Goal: Information Seeking & Learning: Learn about a topic

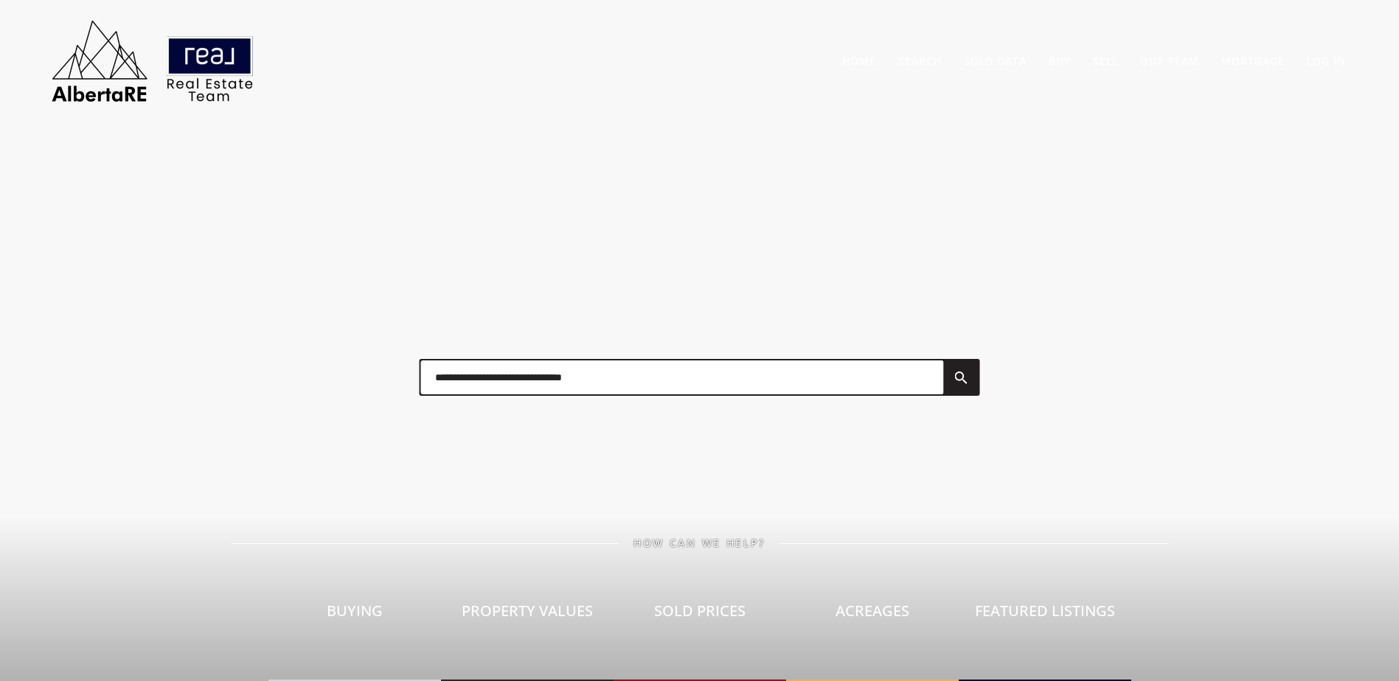
click at [996, 61] on link "Sold Data" at bounding box center [995, 61] width 63 height 14
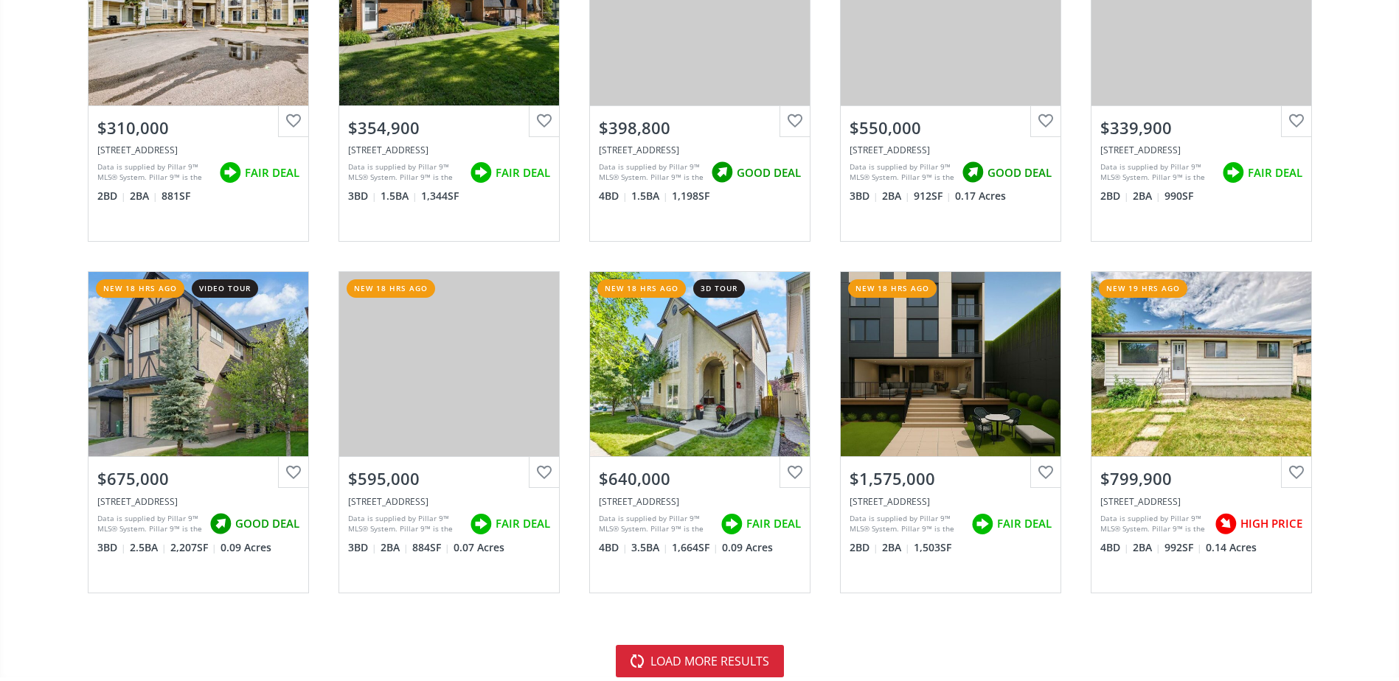
scroll to position [3097, 0]
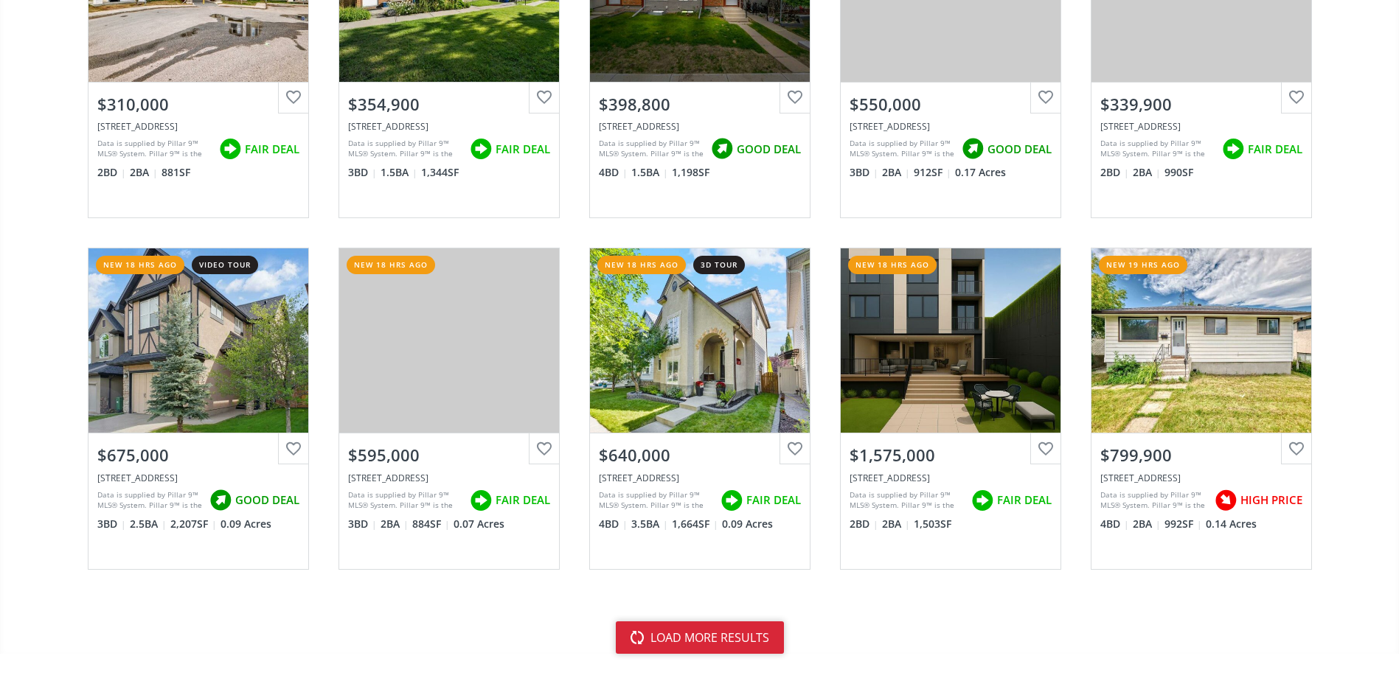
click at [727, 638] on button "load more results" at bounding box center [700, 638] width 168 height 32
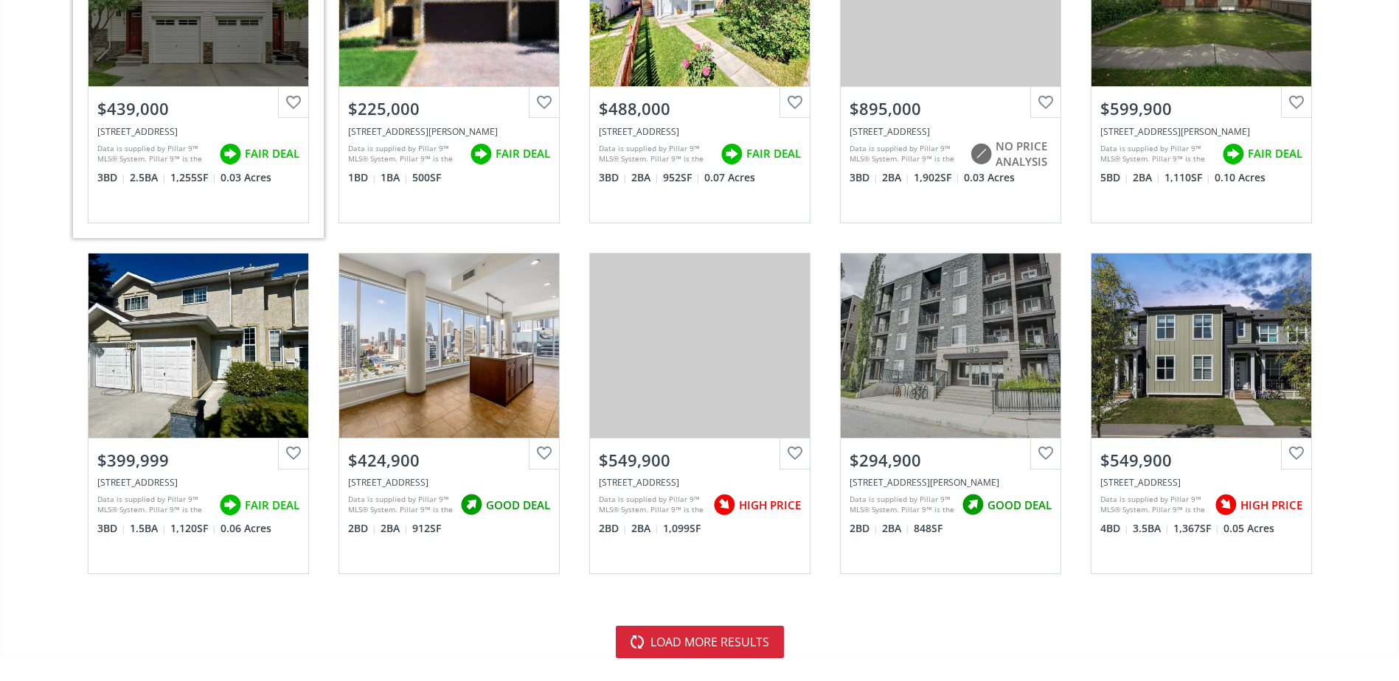
scroll to position [6637, 0]
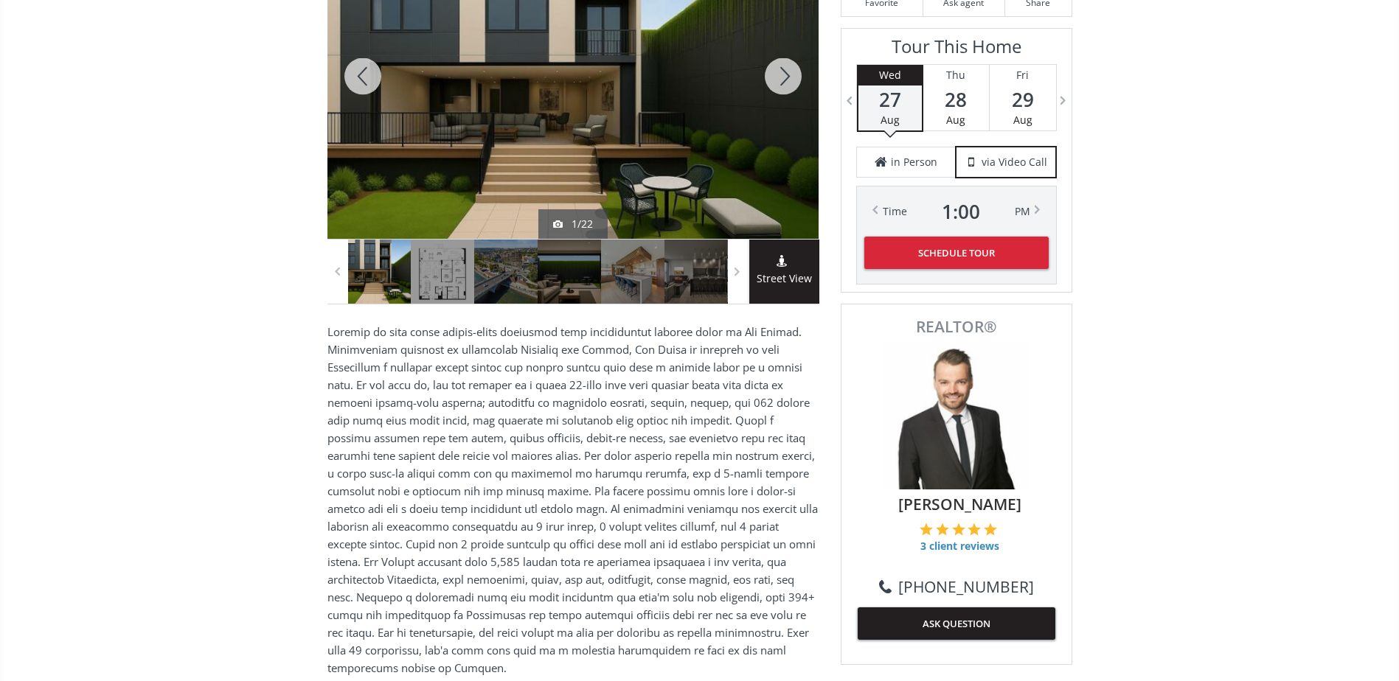
scroll to position [147, 0]
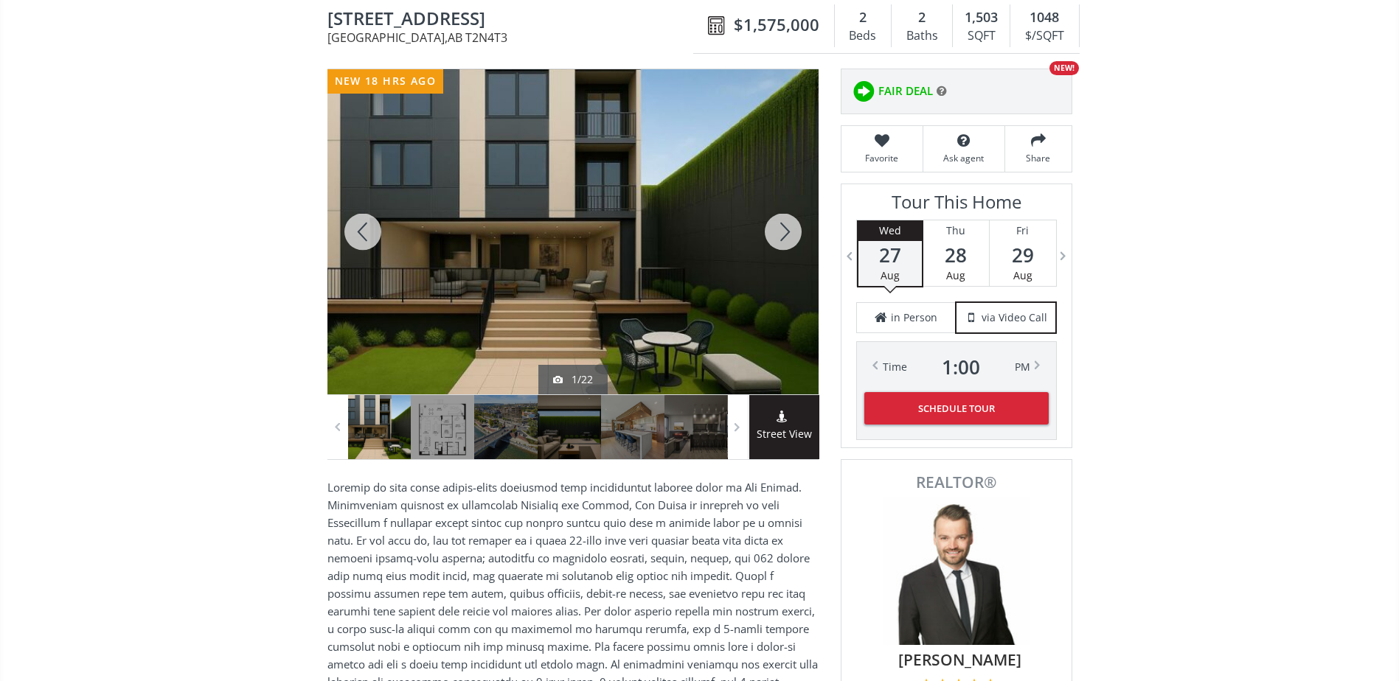
click at [788, 223] on div at bounding box center [783, 231] width 71 height 325
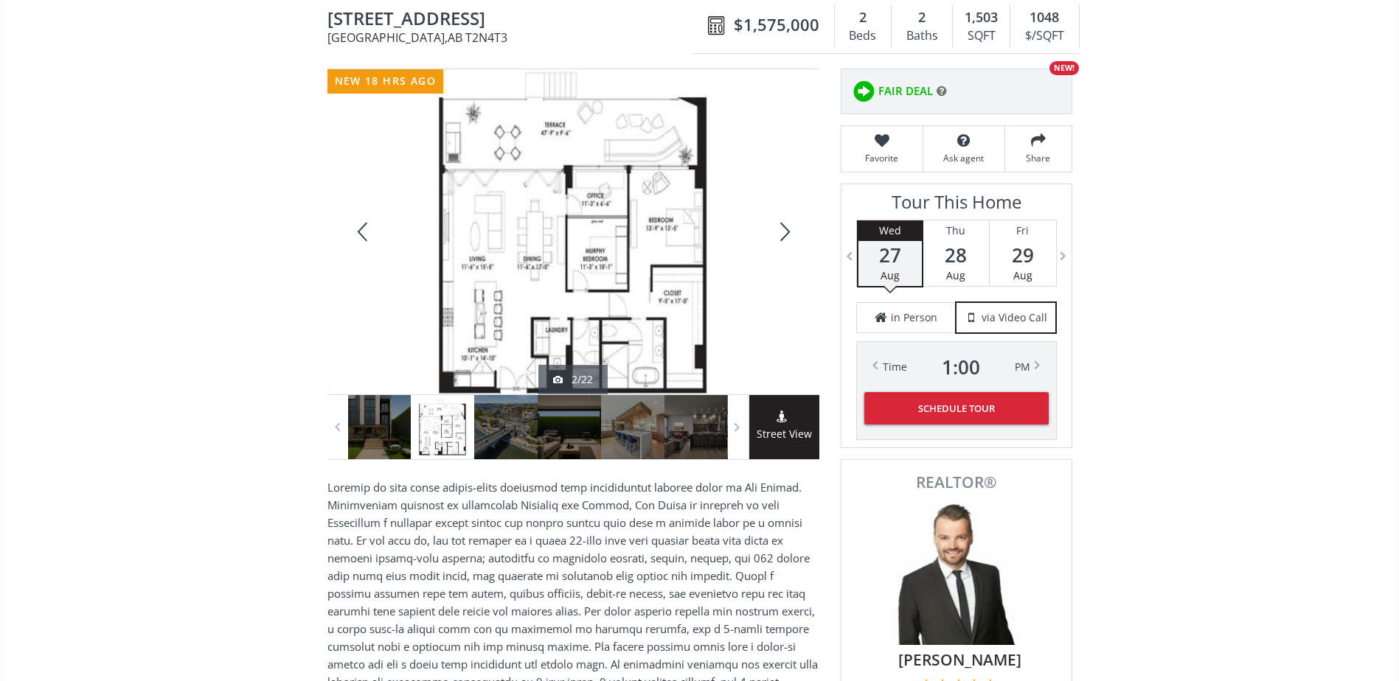
click at [788, 223] on div at bounding box center [783, 231] width 71 height 325
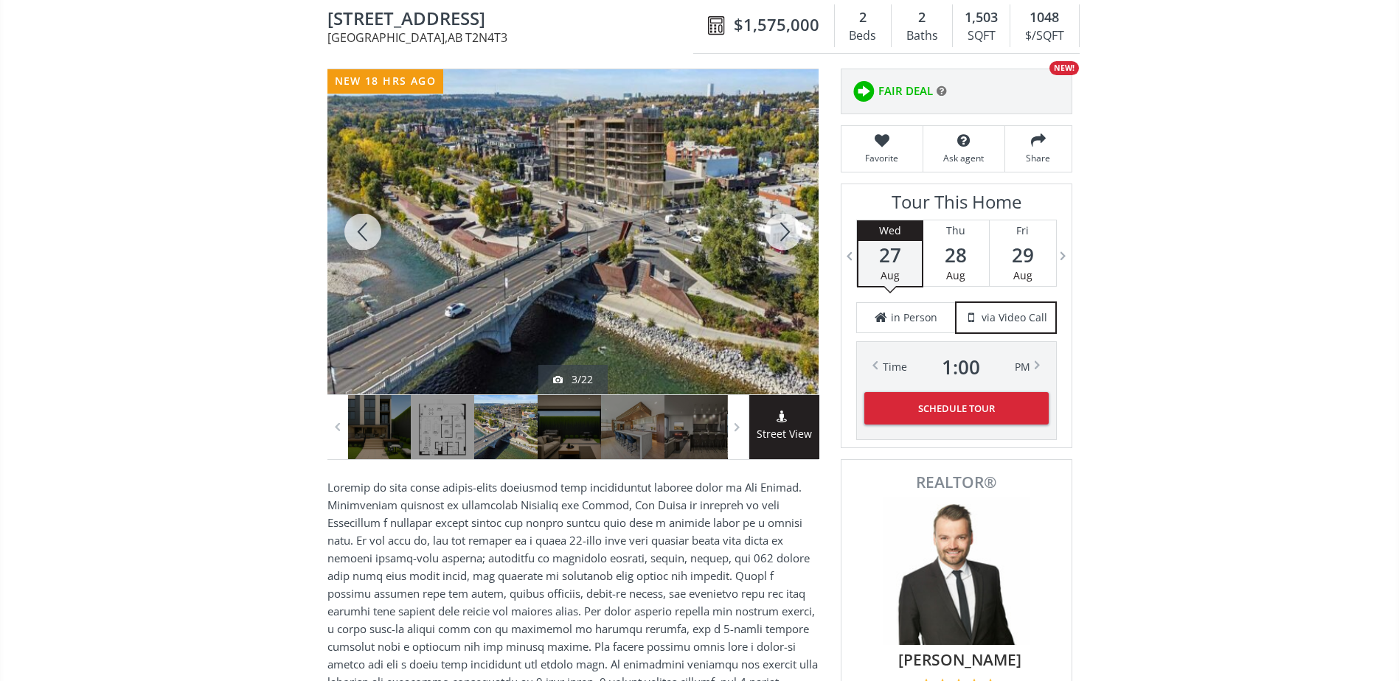
click at [788, 223] on div at bounding box center [783, 231] width 71 height 325
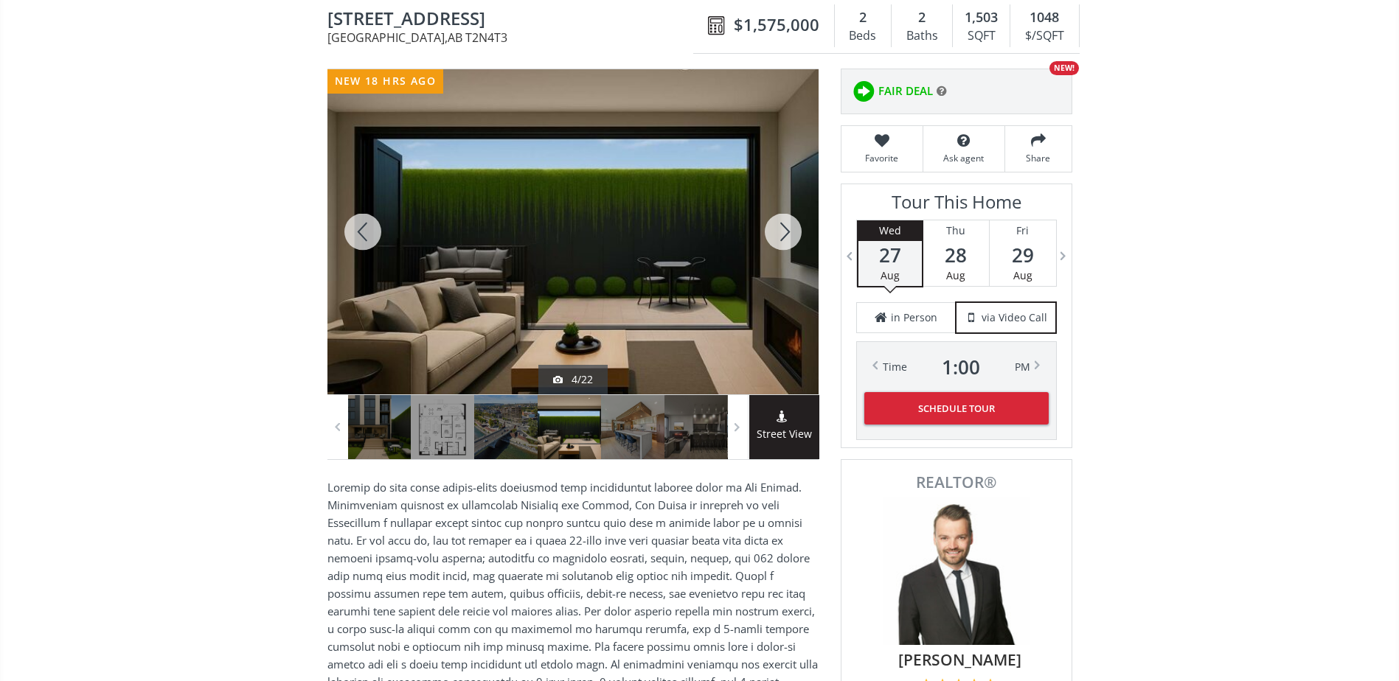
click at [788, 223] on div at bounding box center [783, 231] width 71 height 325
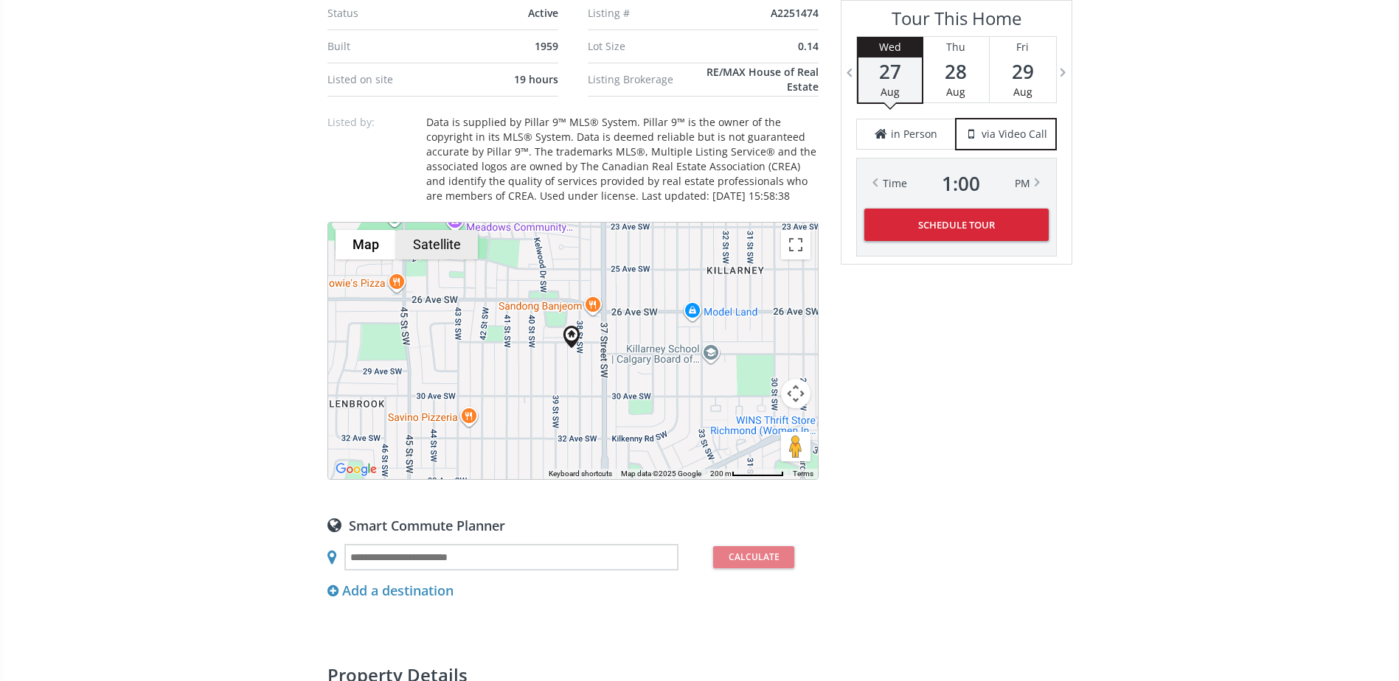
click at [436, 243] on button "Satellite" at bounding box center [437, 244] width 82 height 29
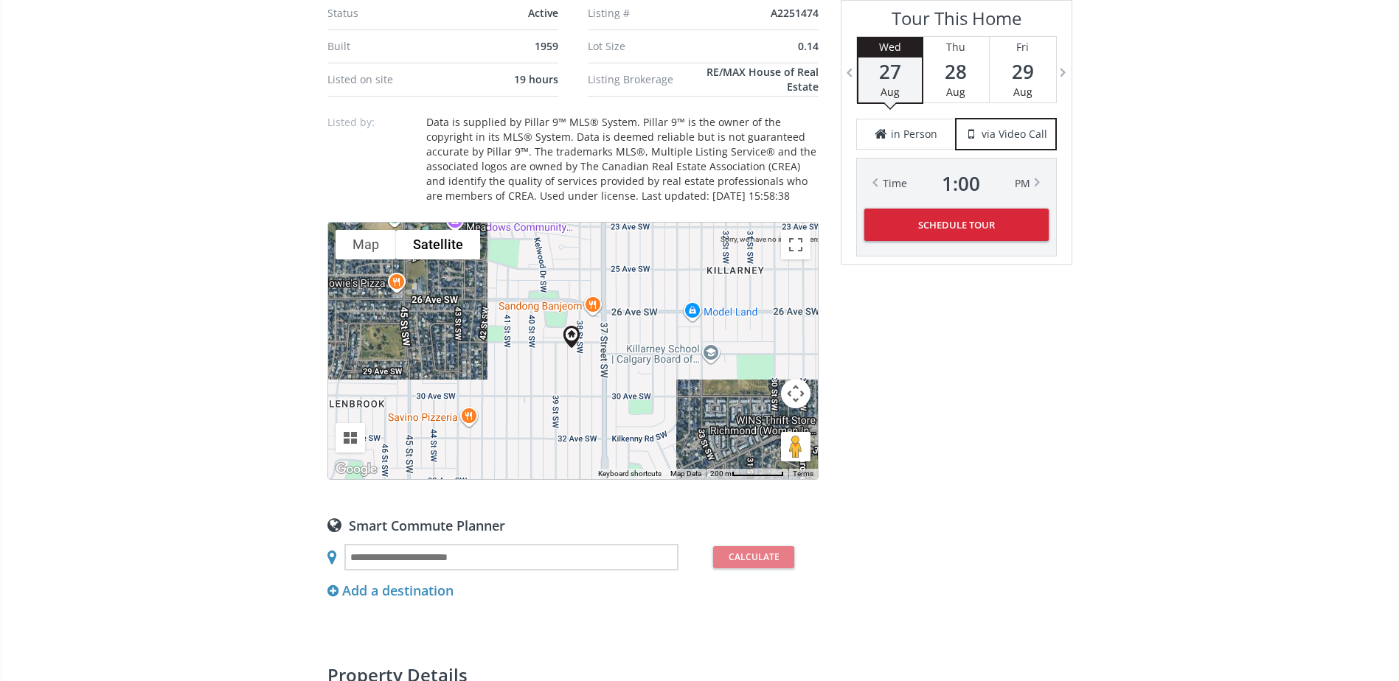
click at [789, 388] on button "Map camera controls" at bounding box center [795, 393] width 29 height 29
click at [754, 358] on button "Zoom in" at bounding box center [758, 356] width 29 height 29
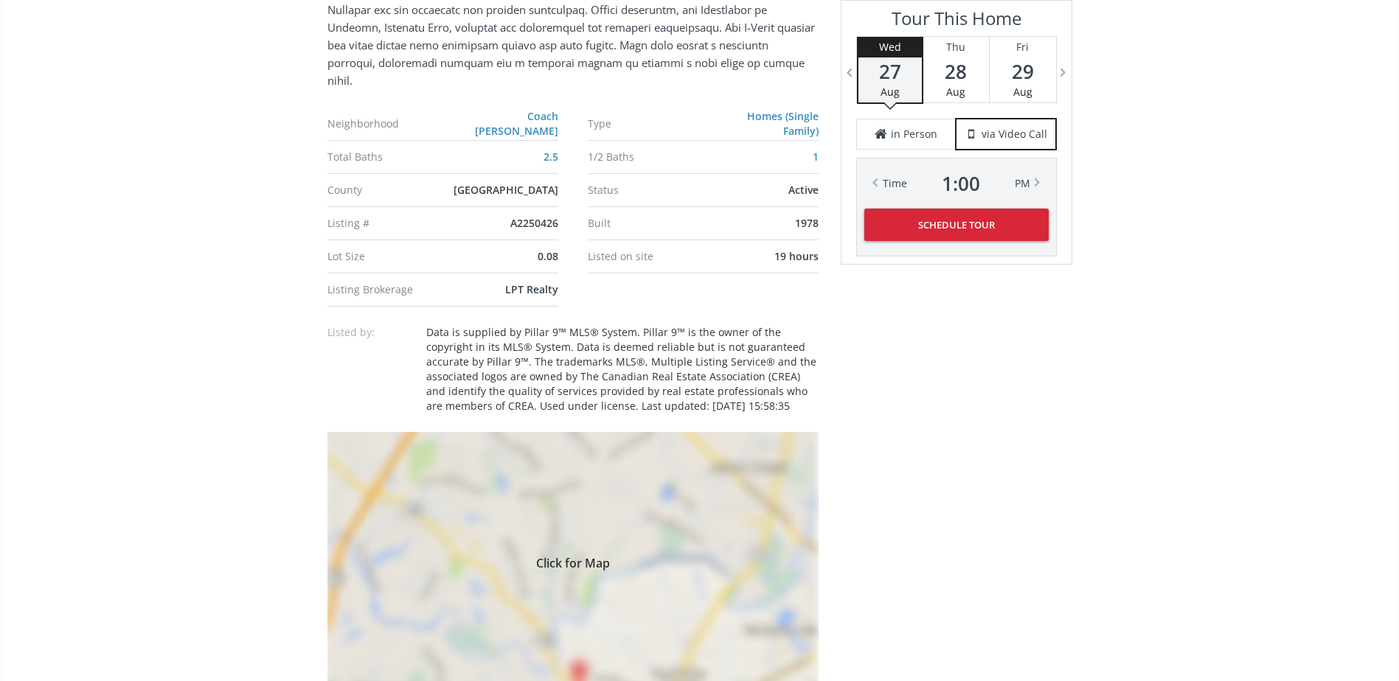
drag, startPoint x: 643, startPoint y: 450, endPoint x: 647, endPoint y: 302, distance: 148.3
click at [644, 449] on div "Click for Map" at bounding box center [572, 561] width 491 height 258
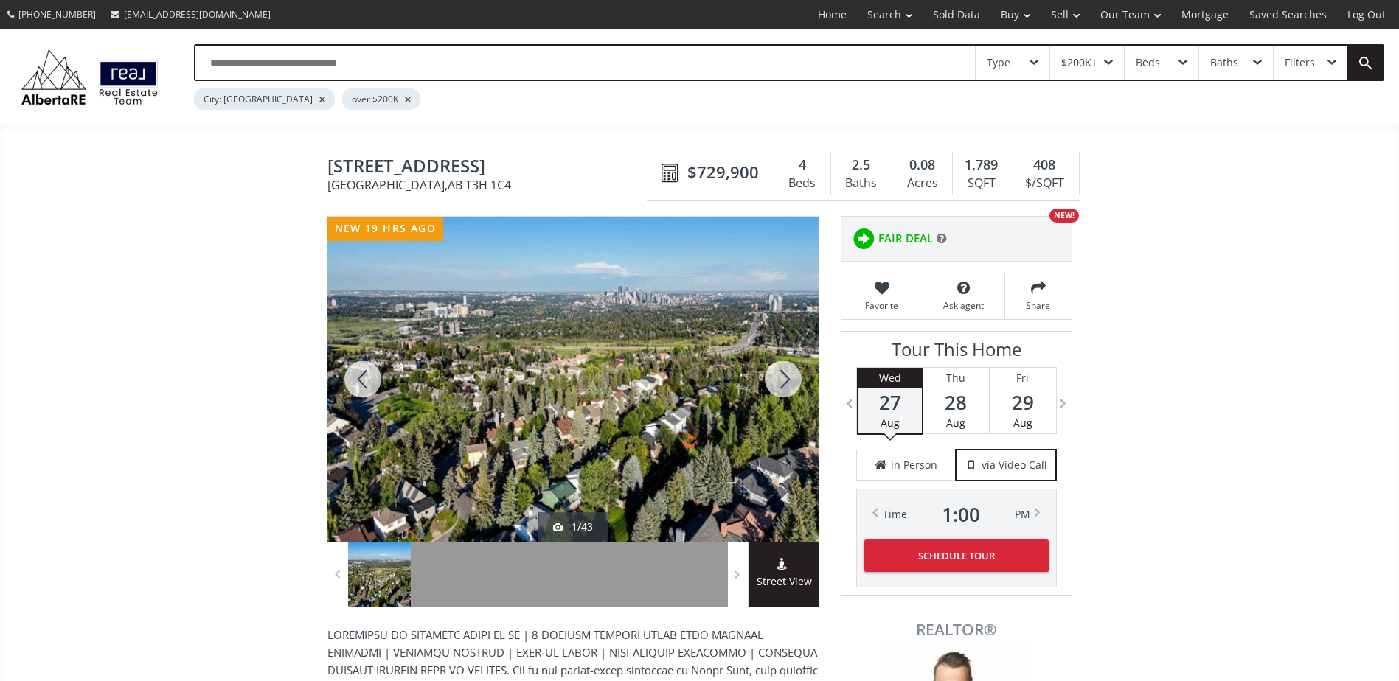
click at [782, 381] on div at bounding box center [783, 379] width 71 height 325
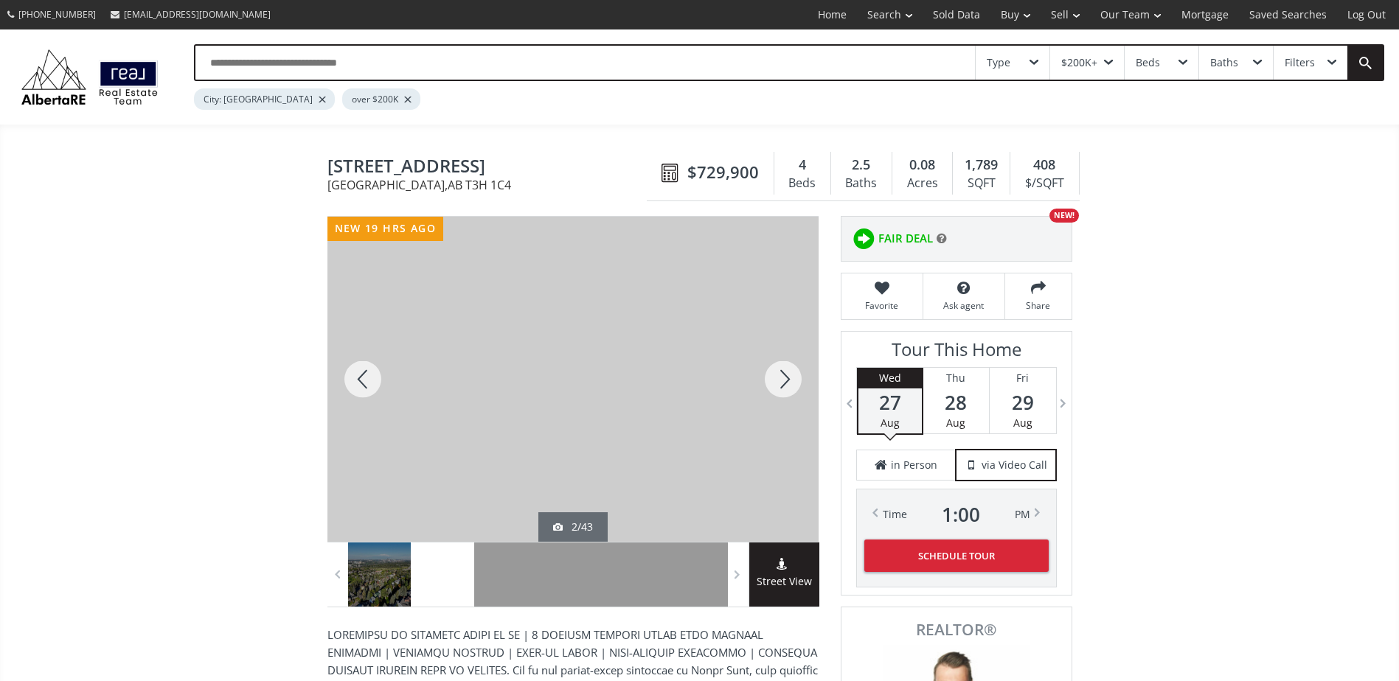
click at [782, 381] on div at bounding box center [783, 379] width 71 height 325
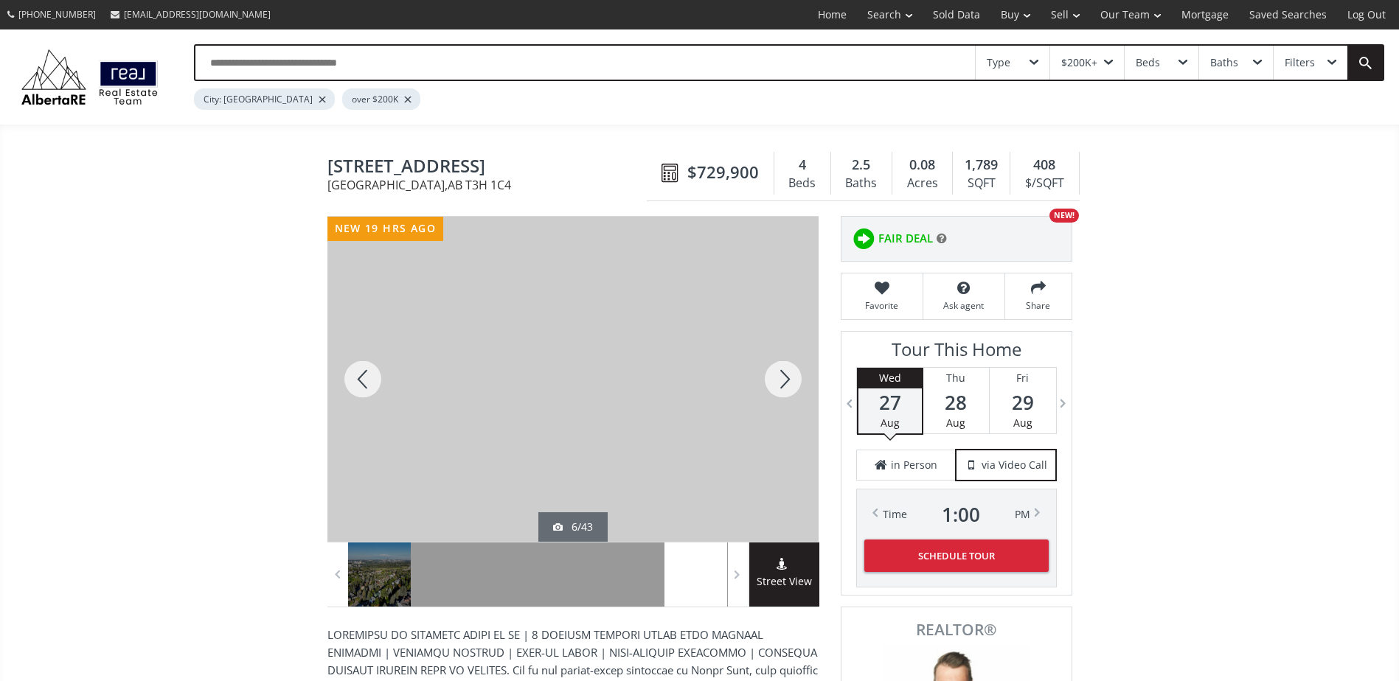
click at [782, 381] on div at bounding box center [783, 379] width 71 height 325
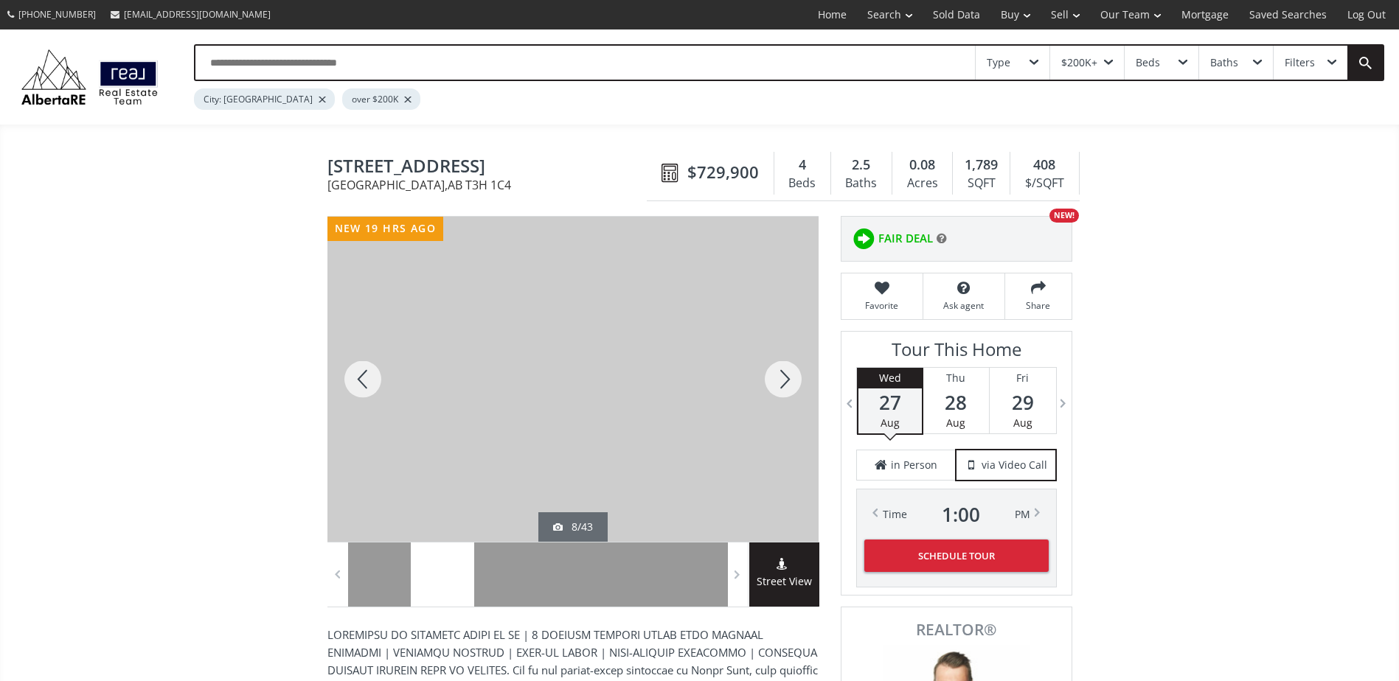
click at [782, 381] on div at bounding box center [783, 379] width 71 height 325
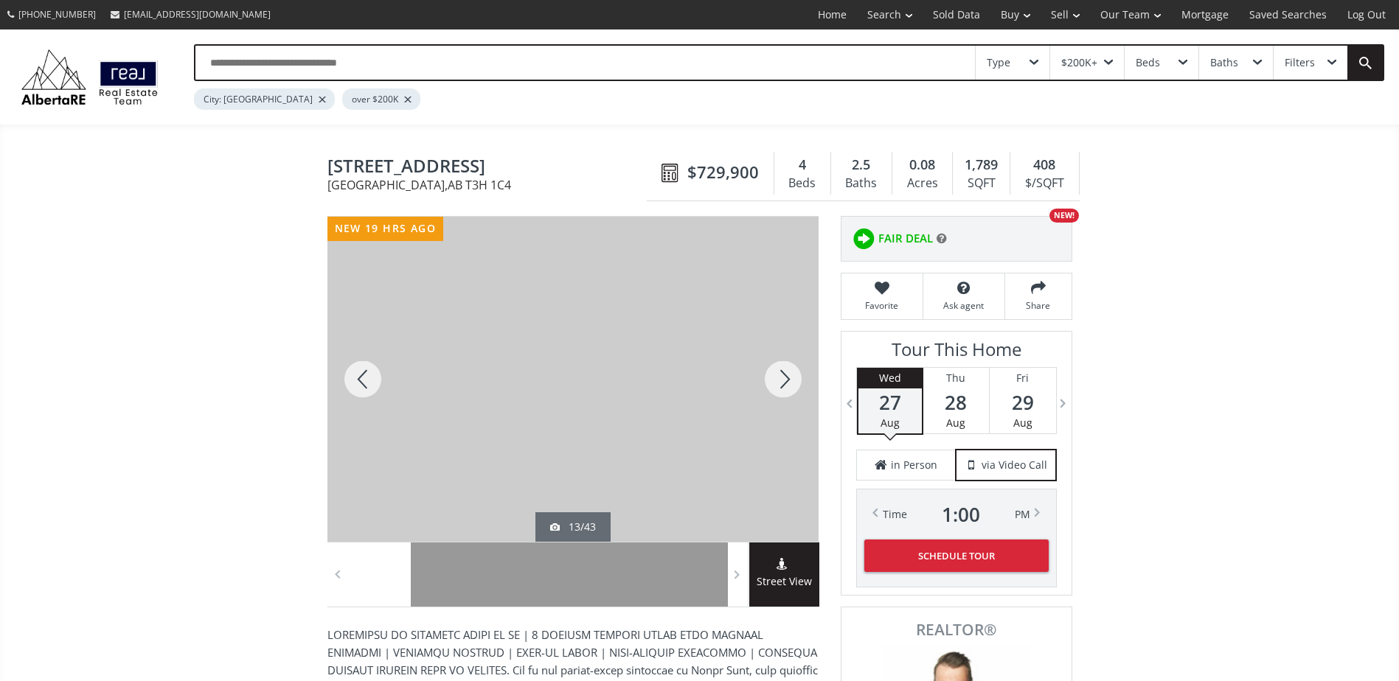
click at [782, 381] on div at bounding box center [783, 379] width 71 height 325
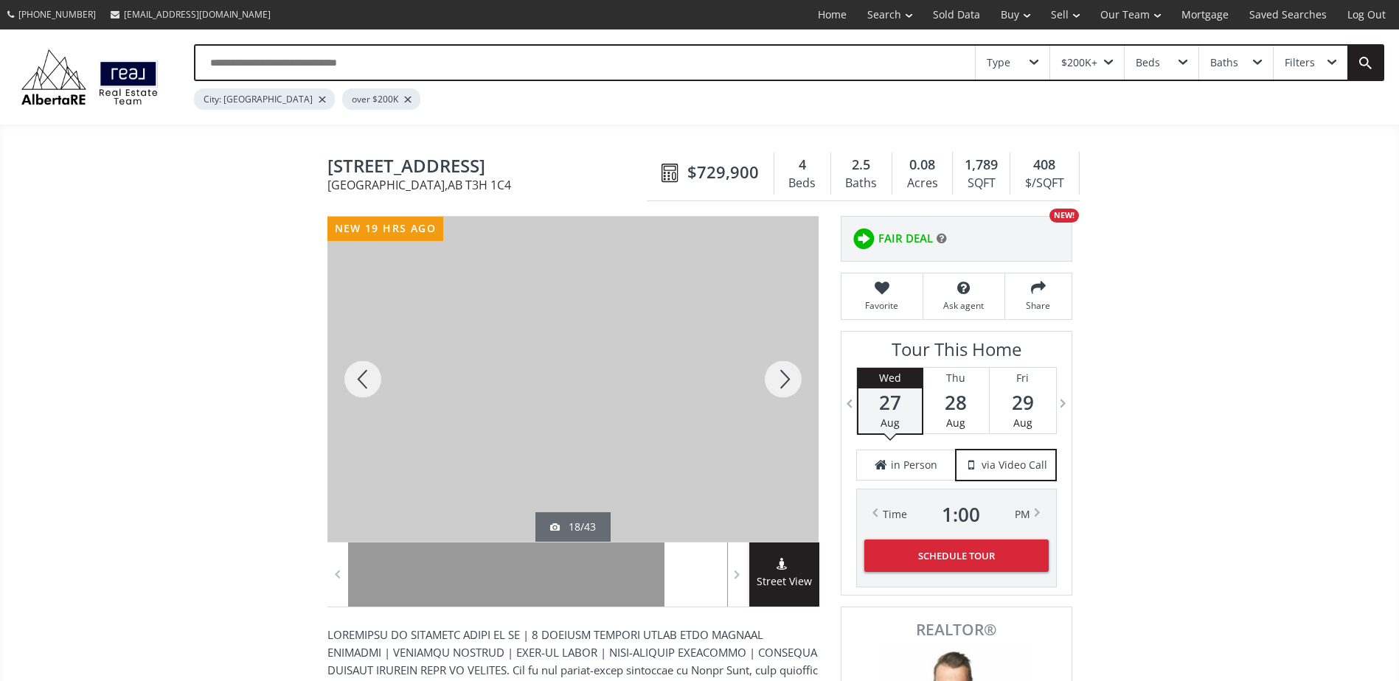
click at [782, 381] on div at bounding box center [783, 379] width 71 height 325
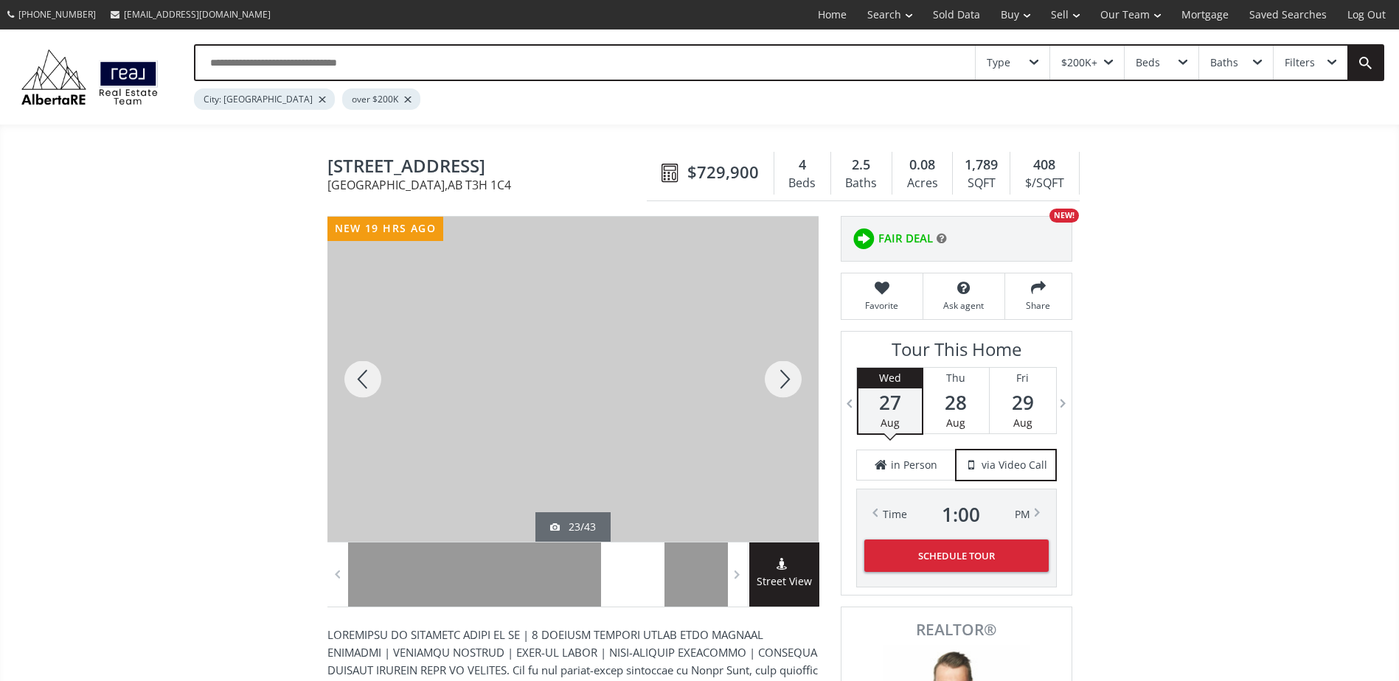
click at [782, 381] on div at bounding box center [783, 379] width 71 height 325
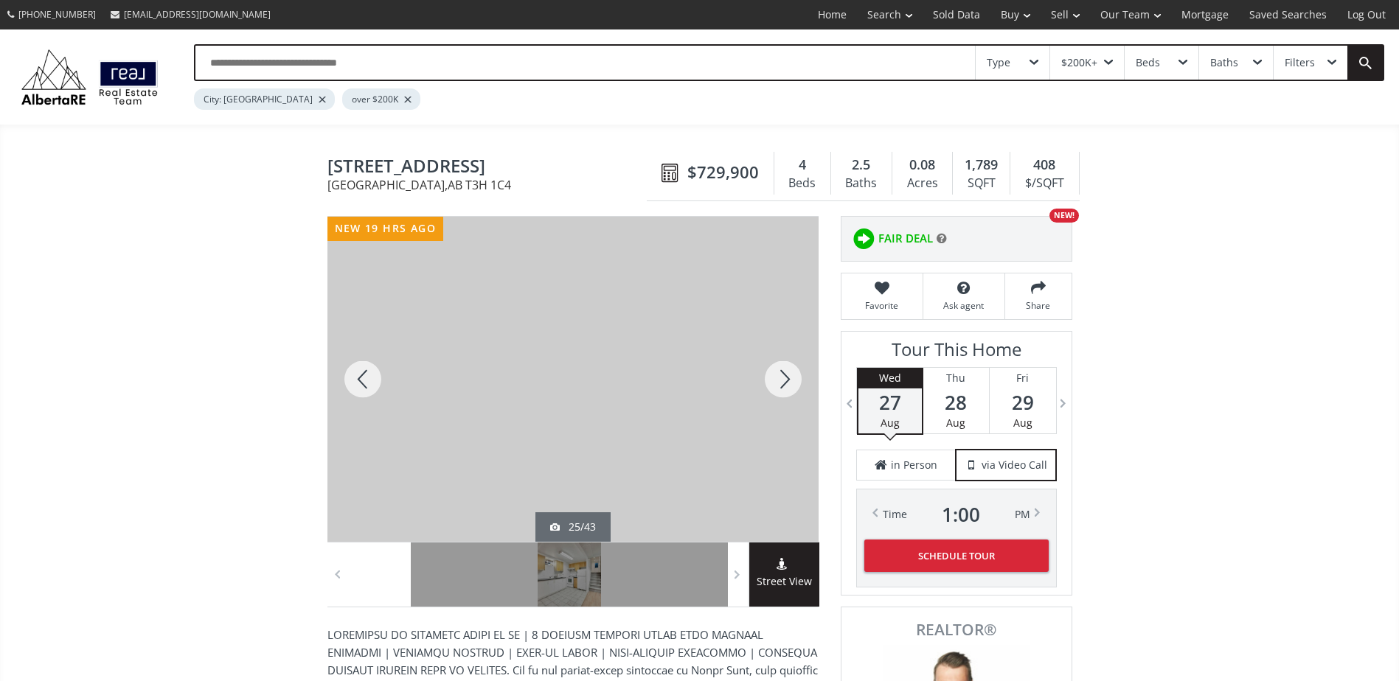
click at [788, 387] on div at bounding box center [783, 379] width 71 height 325
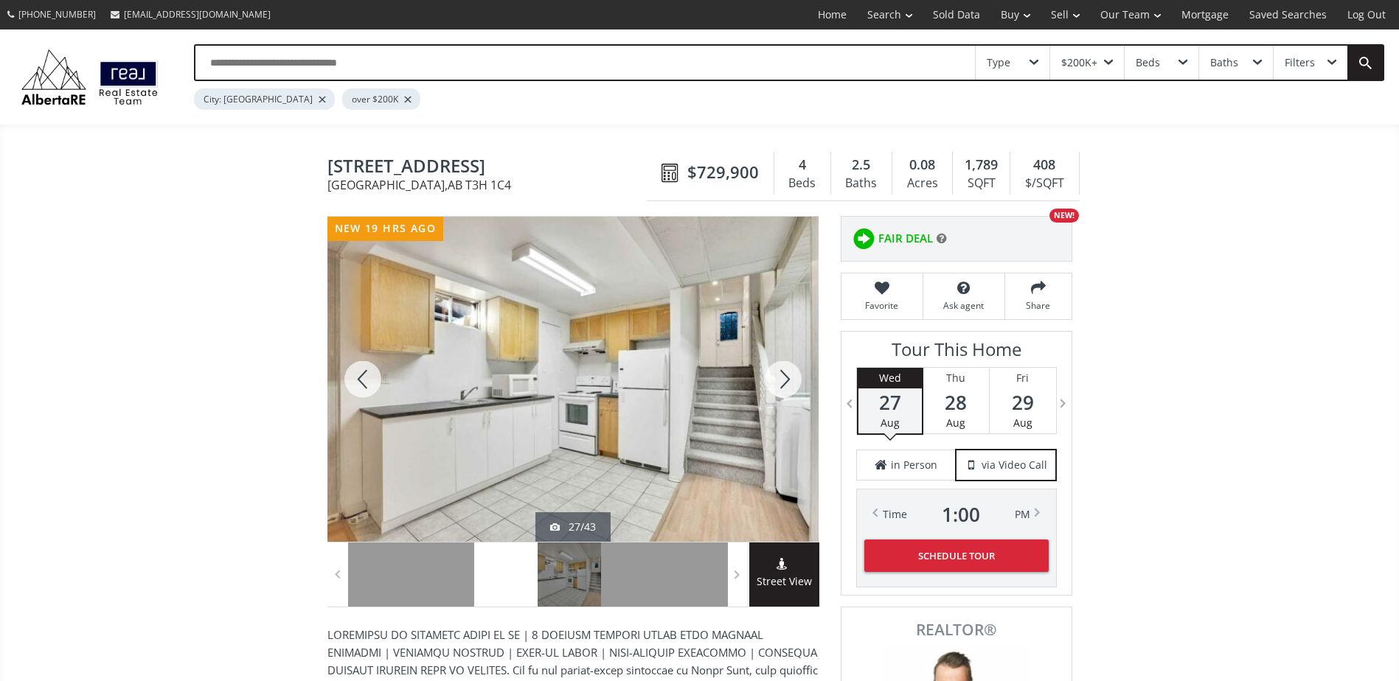
click at [788, 387] on div at bounding box center [783, 379] width 71 height 325
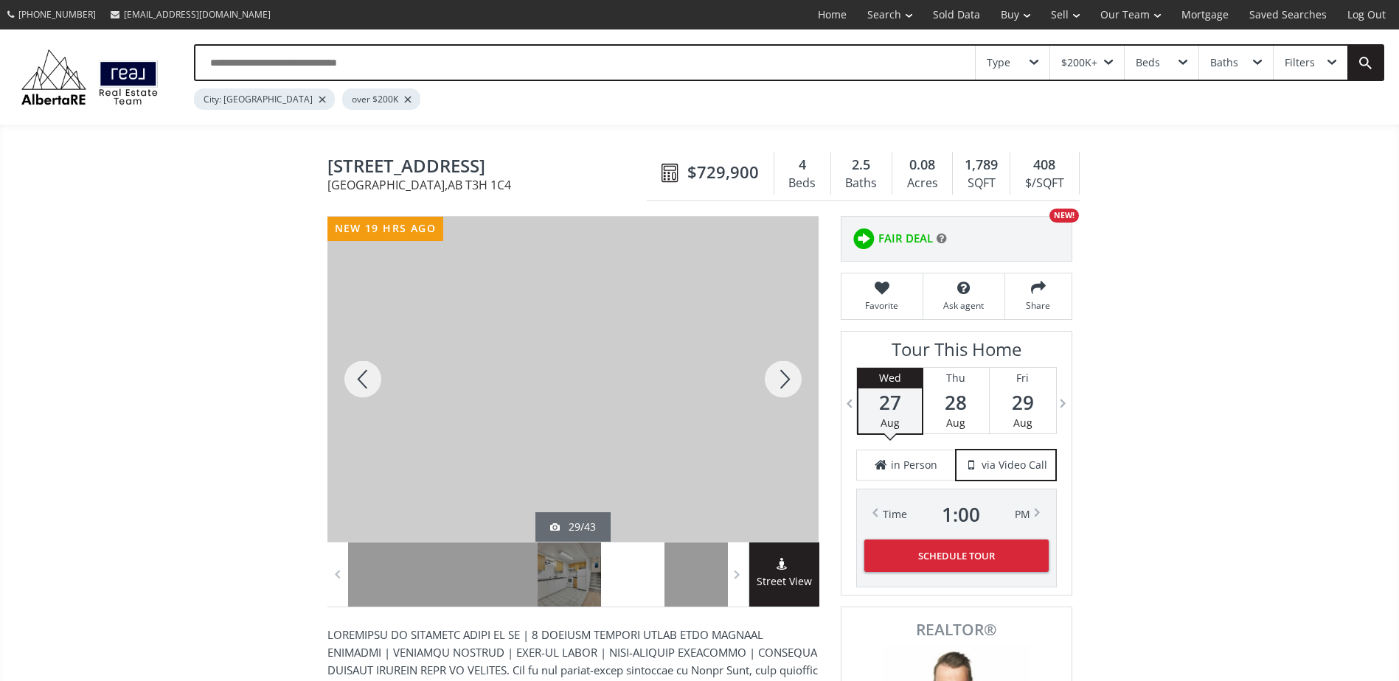
click at [788, 387] on div at bounding box center [783, 379] width 71 height 325
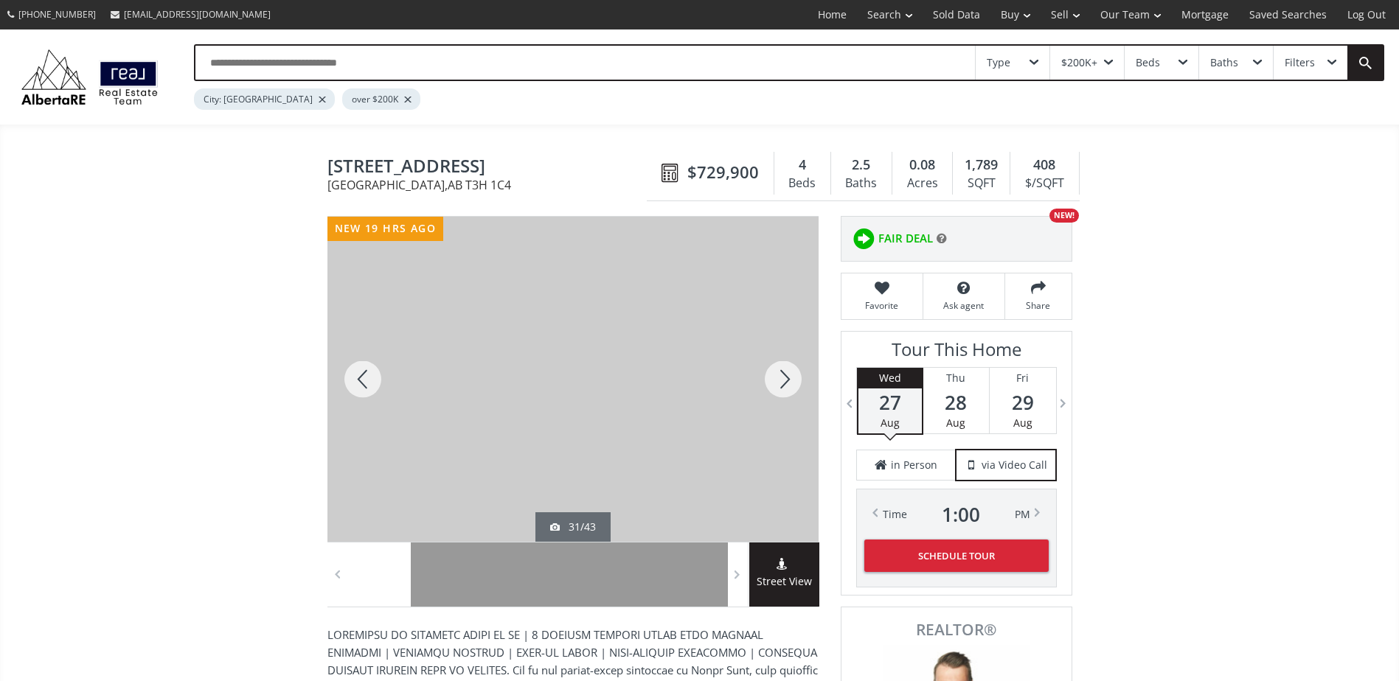
click at [788, 387] on div at bounding box center [783, 379] width 71 height 325
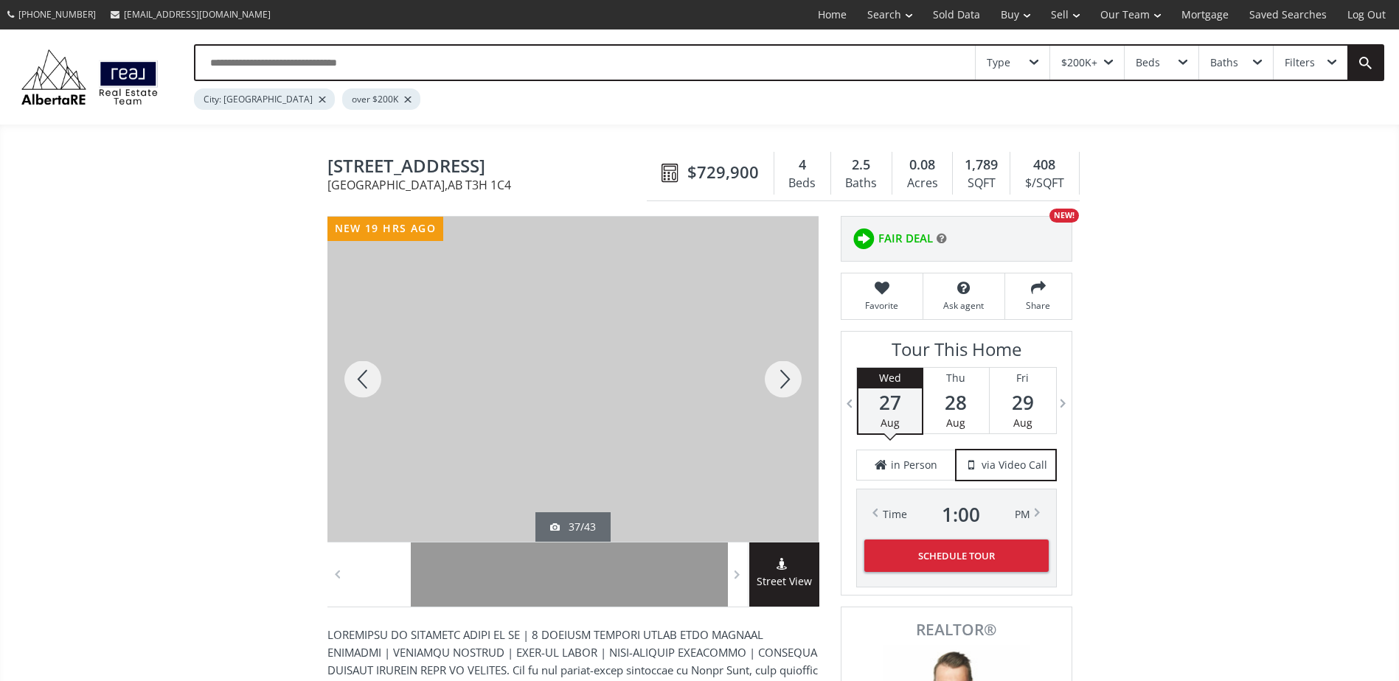
click at [788, 387] on div at bounding box center [783, 379] width 71 height 325
click at [790, 386] on div at bounding box center [783, 379] width 71 height 325
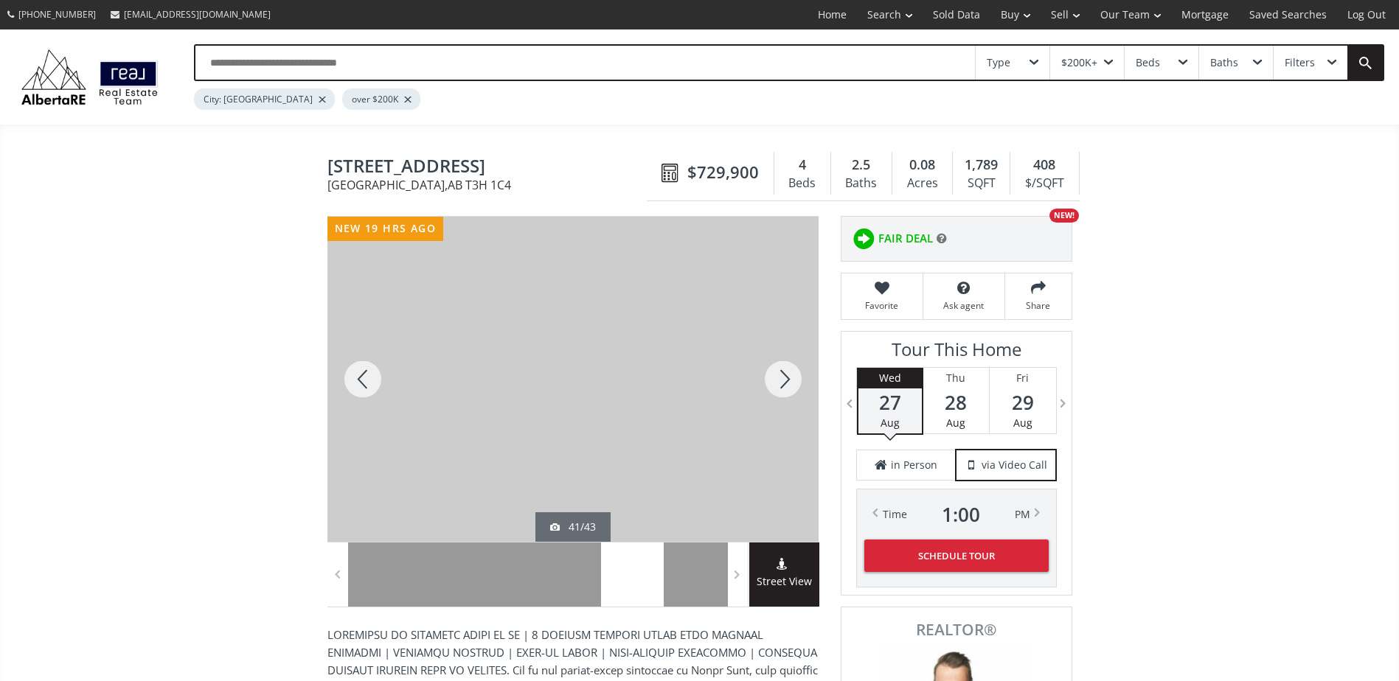
click at [790, 386] on div at bounding box center [783, 379] width 71 height 325
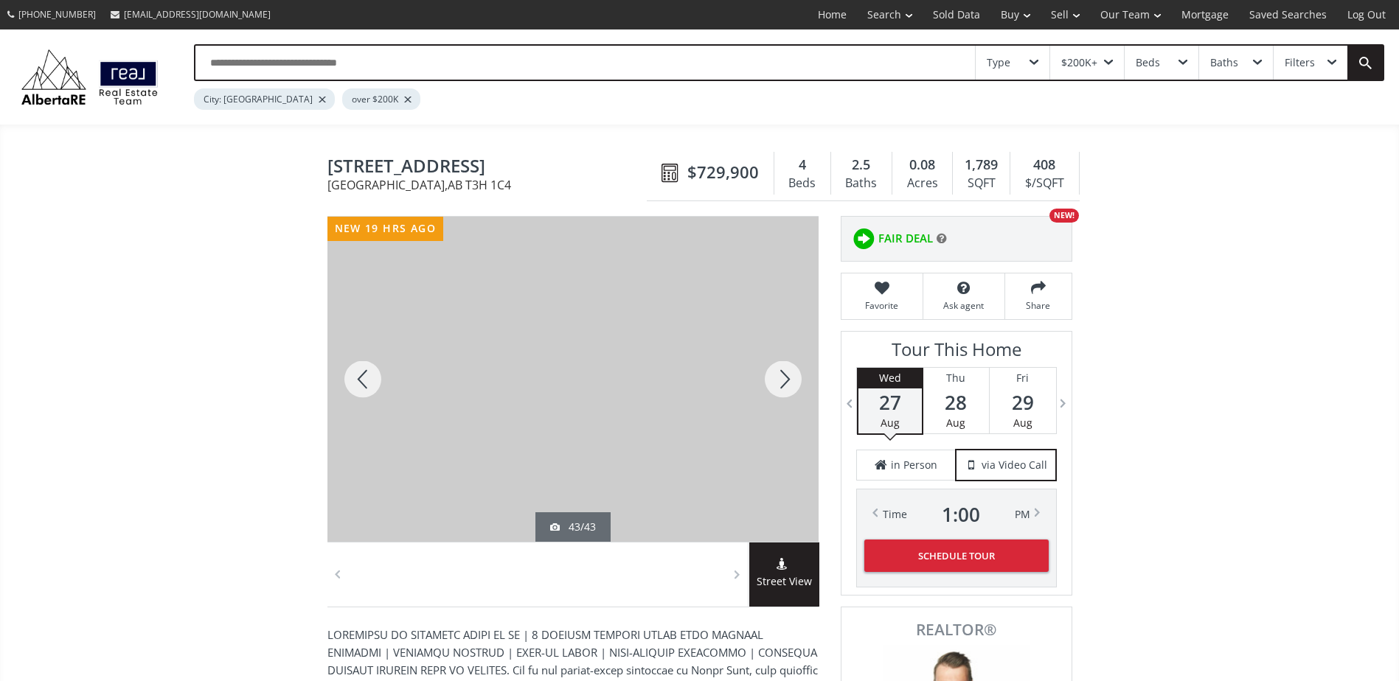
click at [791, 383] on div at bounding box center [783, 379] width 71 height 325
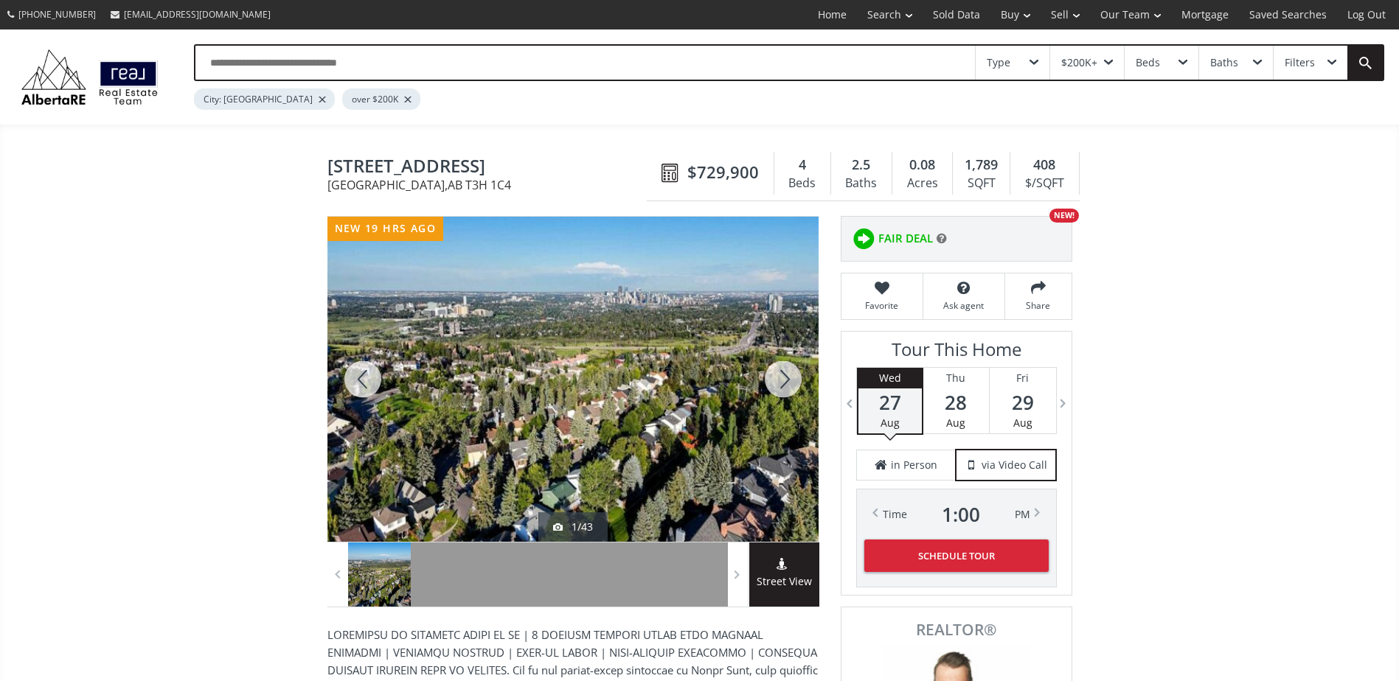
click at [791, 383] on div at bounding box center [783, 379] width 71 height 325
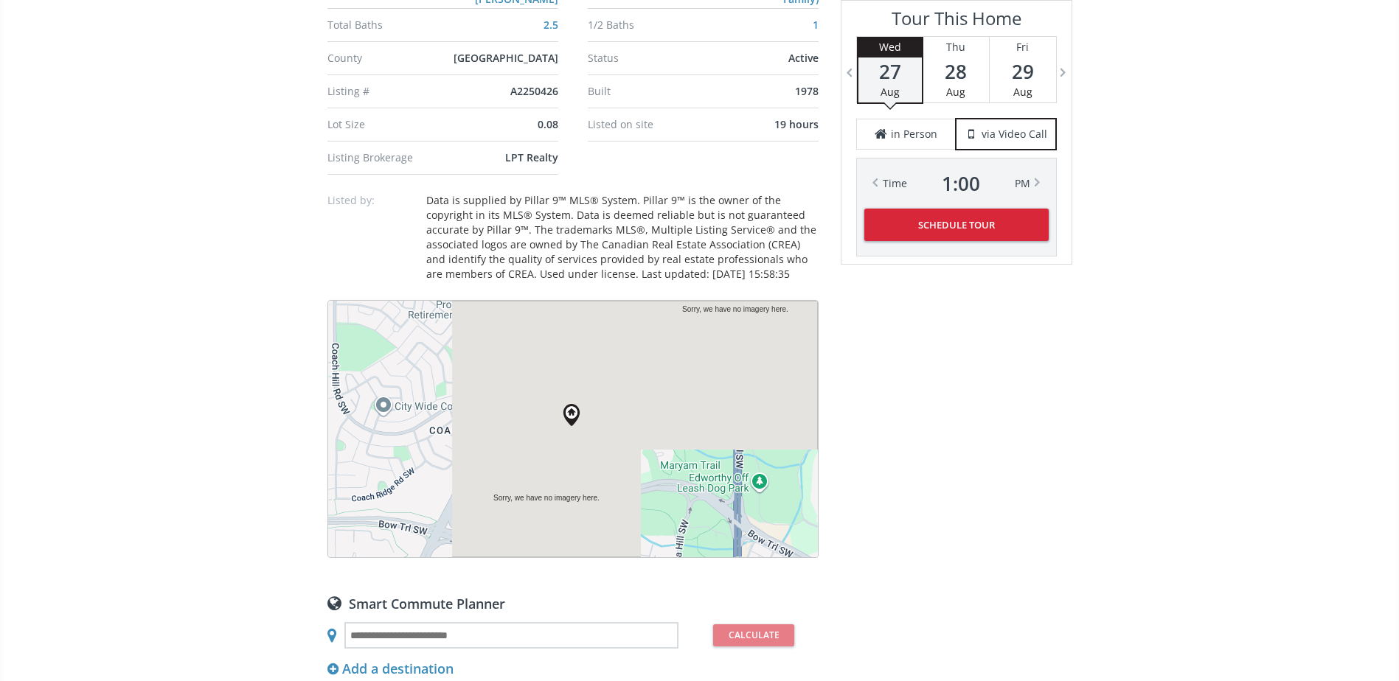
scroll to position [1180, 0]
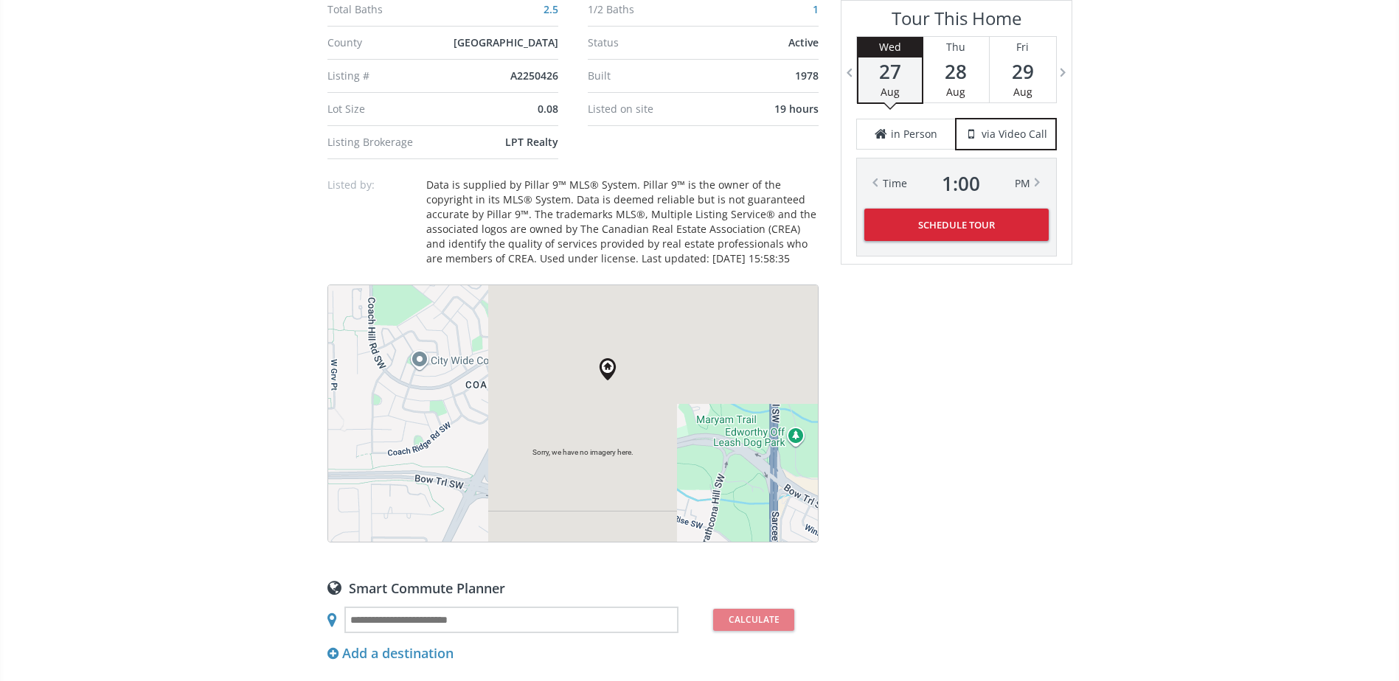
drag, startPoint x: 544, startPoint y: 390, endPoint x: 549, endPoint y: 368, distance: 22.7
click at [549, 368] on div at bounding box center [573, 413] width 490 height 257
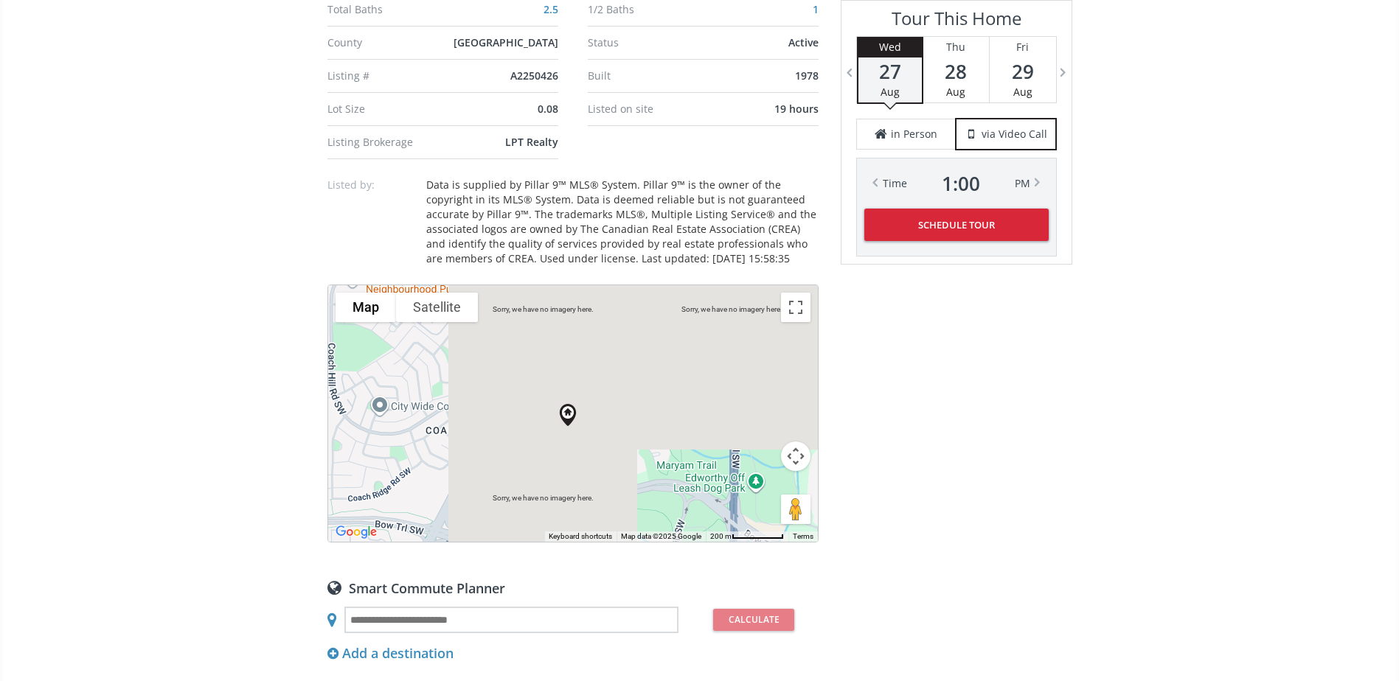
click at [791, 442] on button "Map camera controls" at bounding box center [795, 456] width 29 height 29
click at [763, 405] on button "Zoom in" at bounding box center [758, 419] width 29 height 29
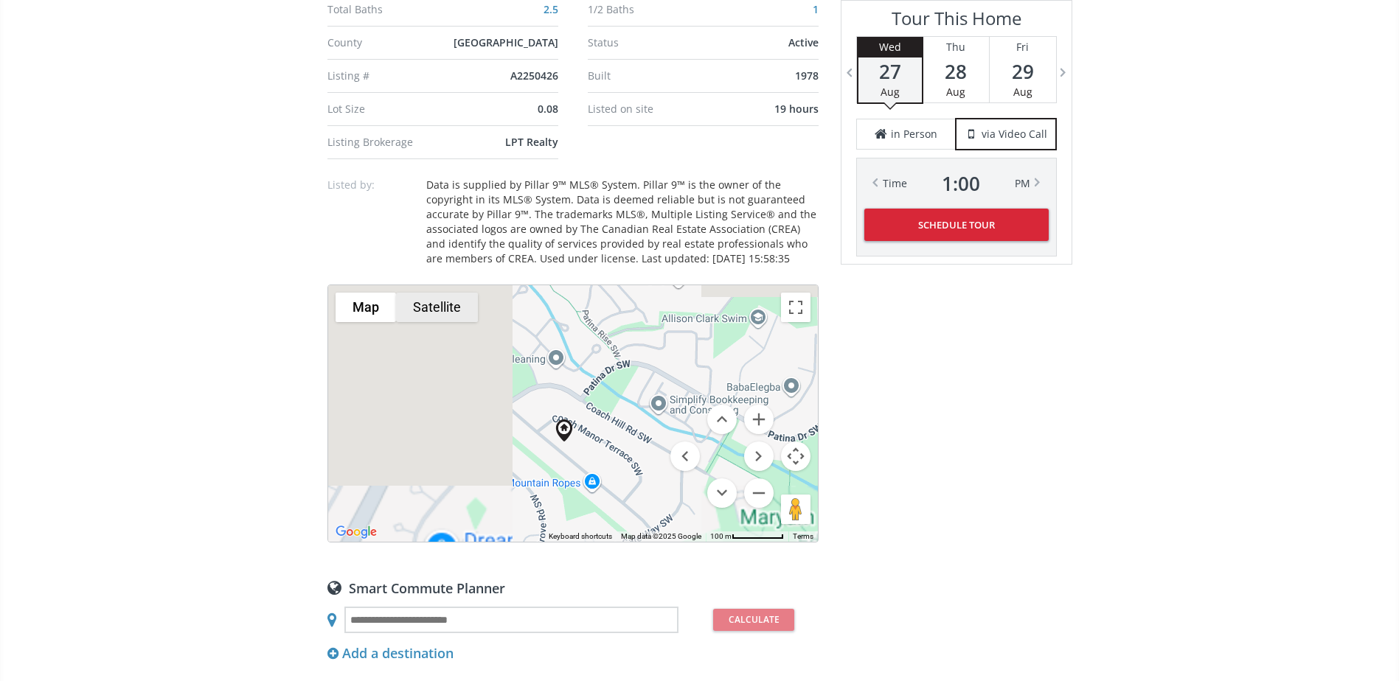
click at [450, 296] on button "Satellite" at bounding box center [437, 307] width 82 height 29
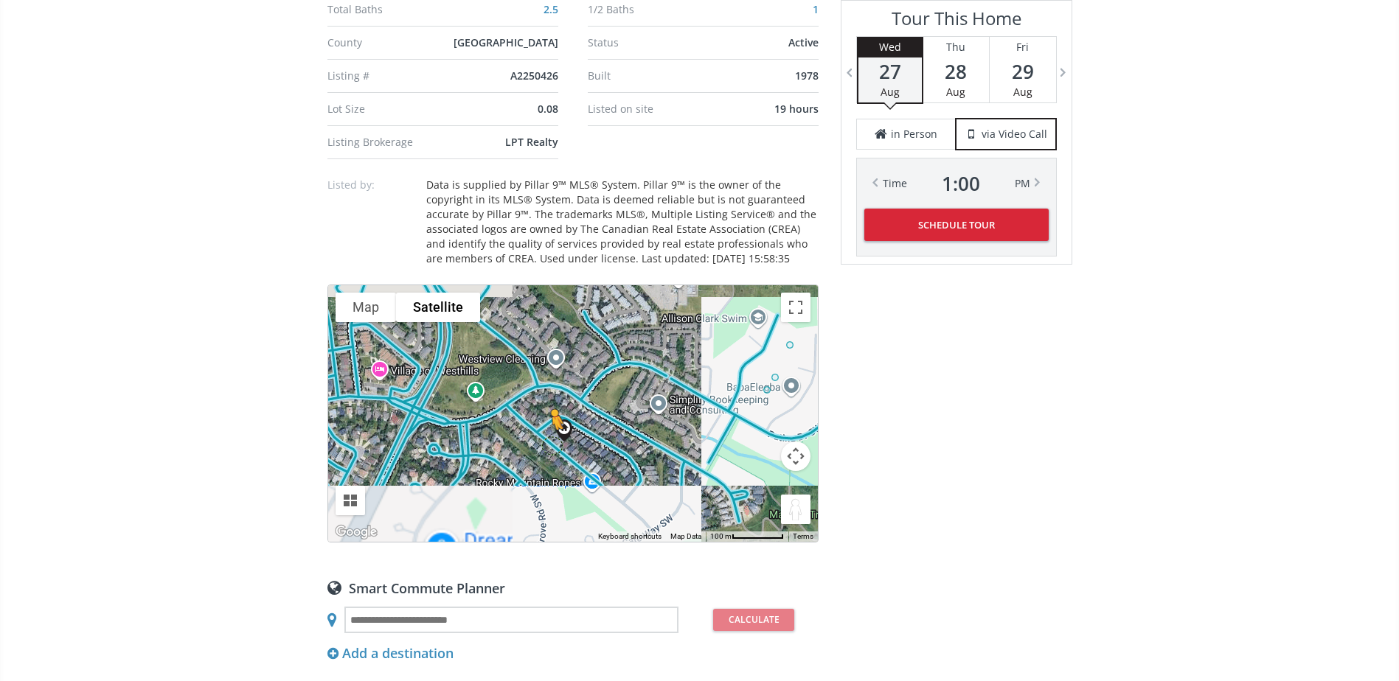
drag, startPoint x: 794, startPoint y: 493, endPoint x: 549, endPoint y: 427, distance: 253.7
click at [549, 427] on div "Sorry, we have no imagery here. Sorry, we have no imagery here. To activate dra…" at bounding box center [573, 413] width 490 height 257
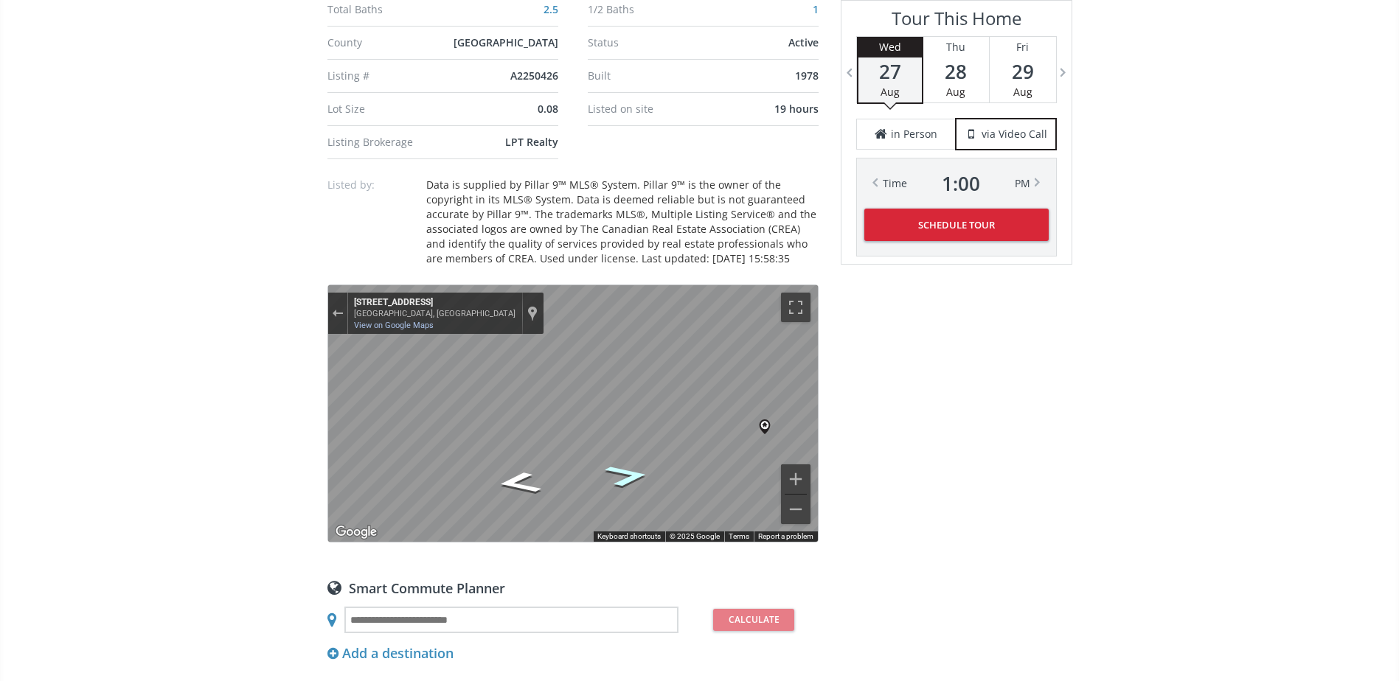
click at [644, 459] on icon "Go Southeast, Coach Manor Rise SW" at bounding box center [627, 475] width 83 height 32
